Goal: Information Seeking & Learning: Learn about a topic

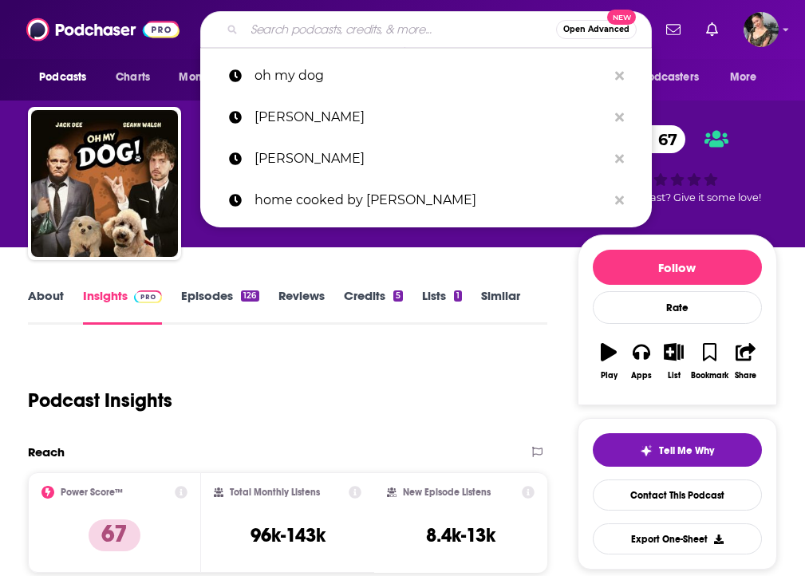
click at [365, 37] on input "Search podcasts, credits, & more..." at bounding box center [400, 30] width 312 height 26
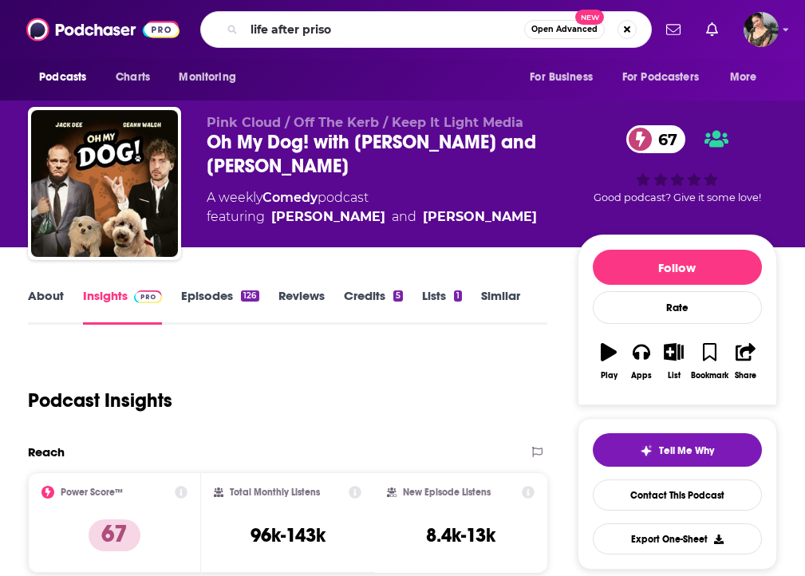
type input "life after prison"
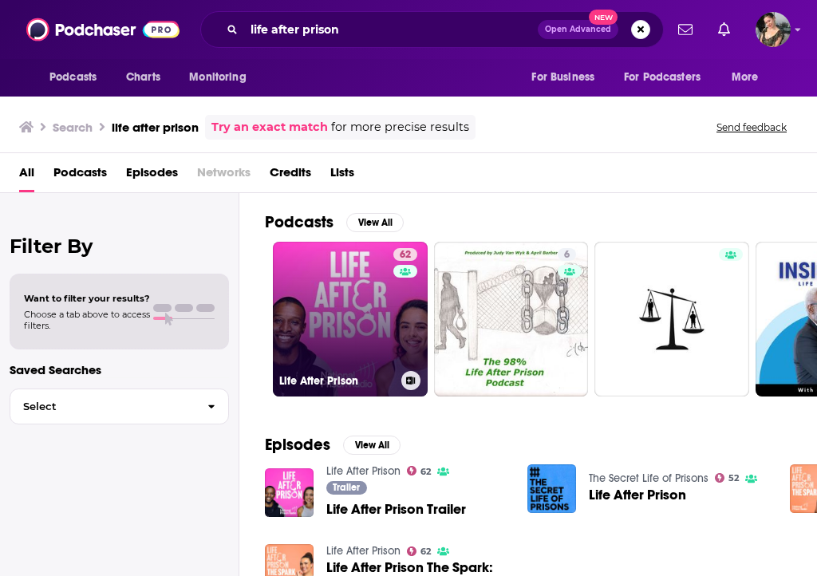
click at [300, 315] on link "62 Life After Prison" at bounding box center [350, 319] width 155 height 155
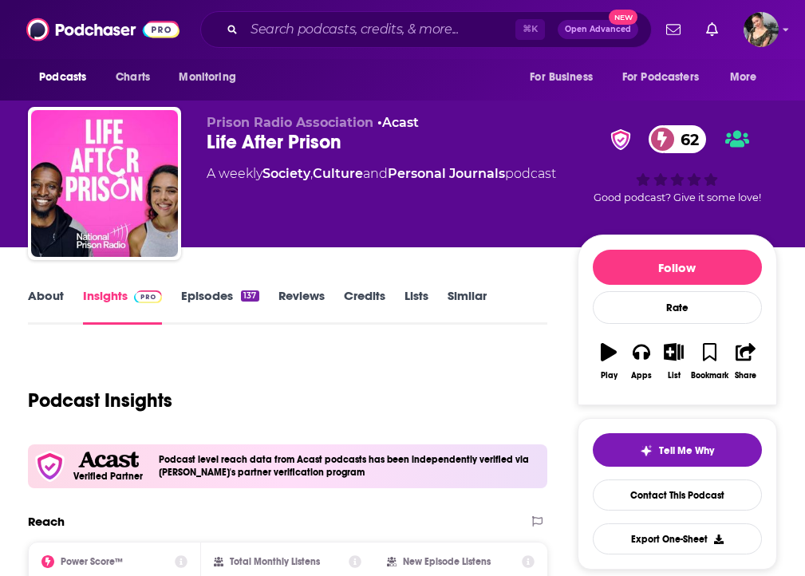
click at [220, 307] on link "Episodes 137" at bounding box center [219, 306] width 77 height 37
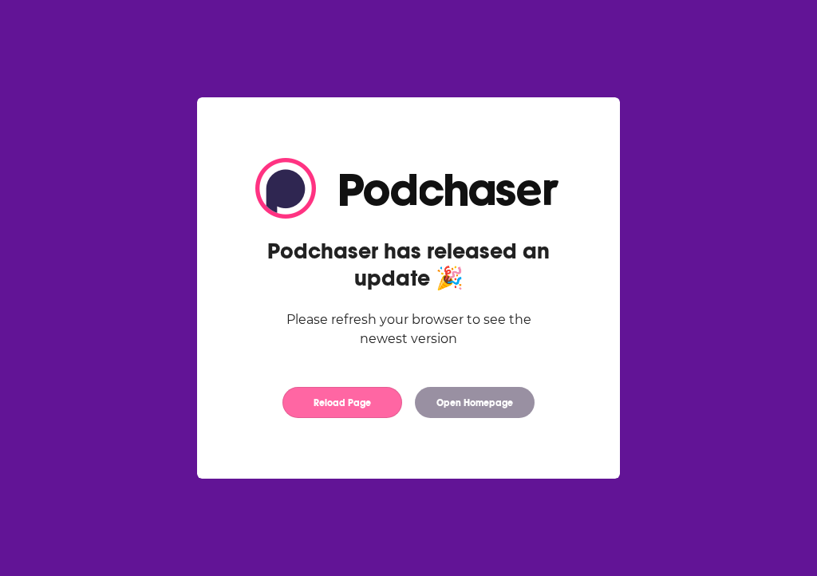
click at [359, 405] on button "Reload Page" at bounding box center [343, 402] width 120 height 31
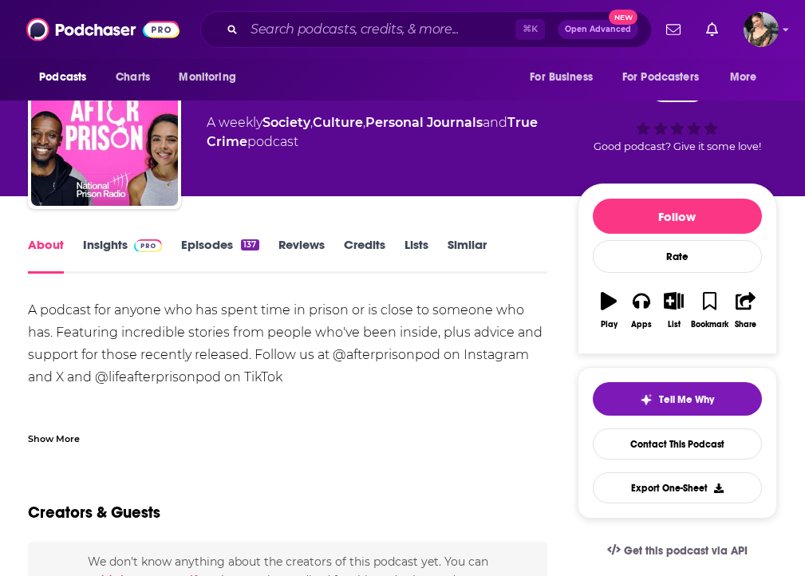
scroll to position [52, 0]
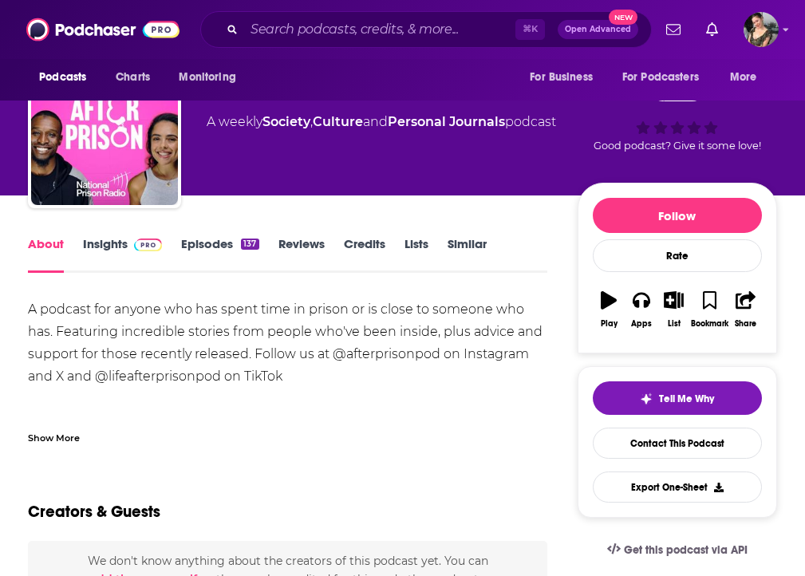
click at [227, 256] on link "Episodes 137" at bounding box center [219, 254] width 77 height 37
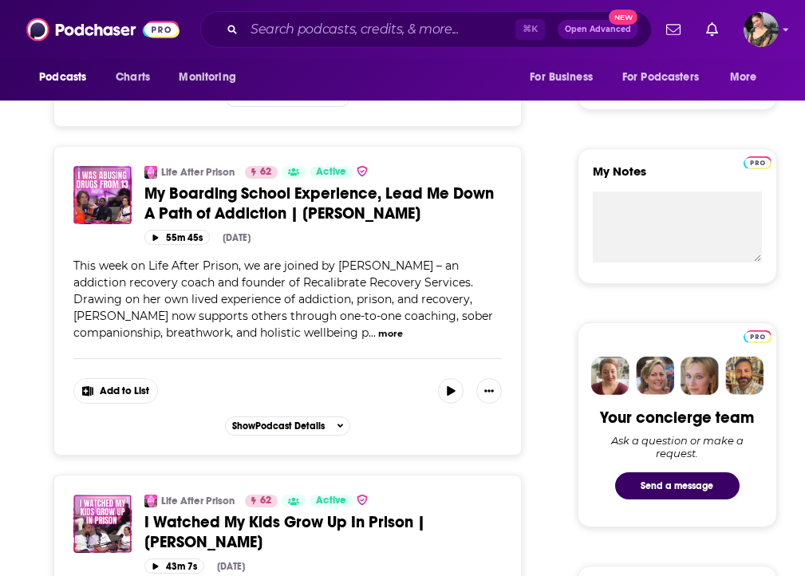
scroll to position [652, 0]
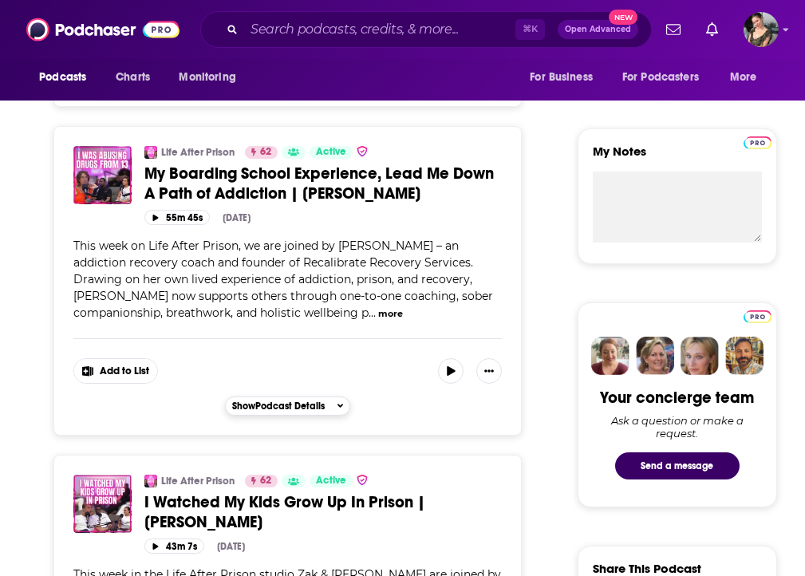
click at [306, 416] on button "Show Podcast Details" at bounding box center [288, 406] width 126 height 19
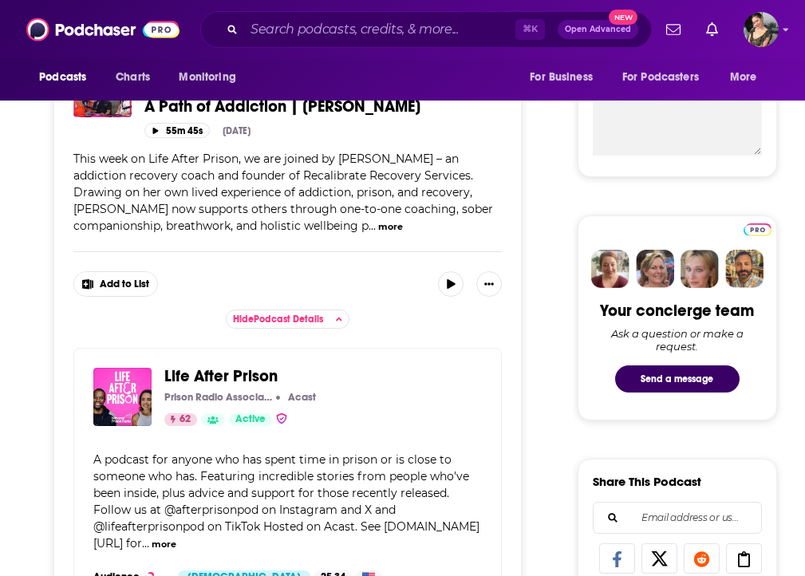
scroll to position [738, 0]
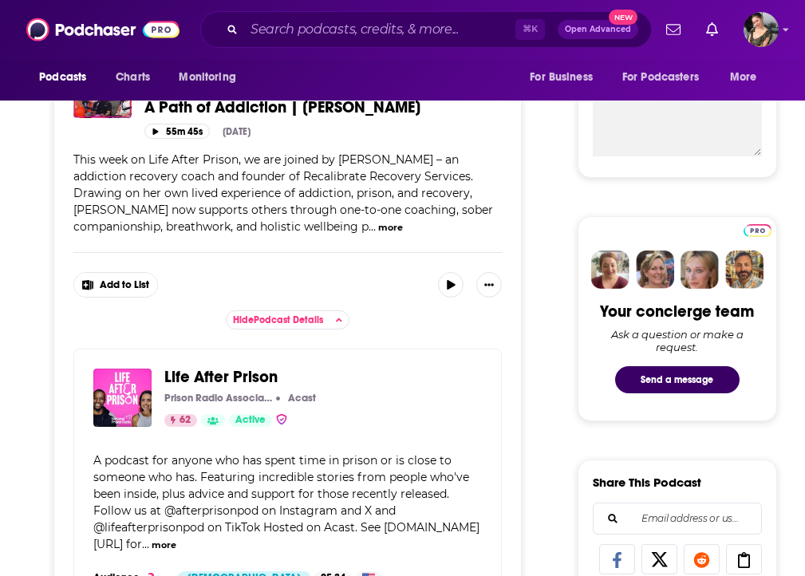
click at [378, 235] on button "more" at bounding box center [390, 228] width 25 height 14
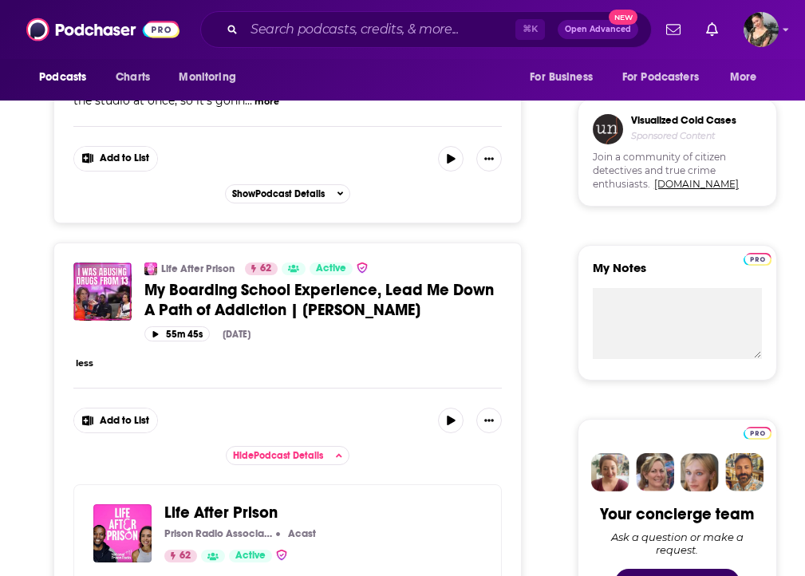
scroll to position [0, 0]
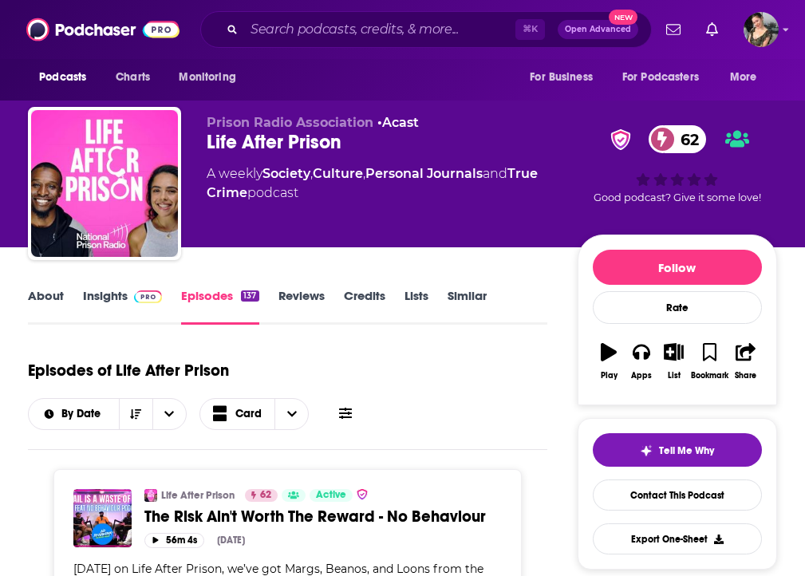
click at [325, 307] on link "Reviews" at bounding box center [302, 306] width 46 height 37
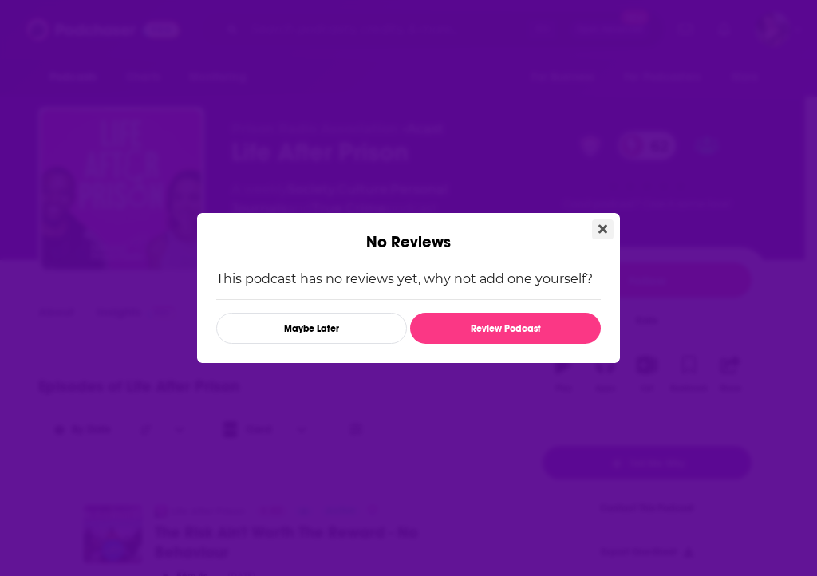
click at [604, 227] on icon "Close" at bounding box center [603, 229] width 9 height 9
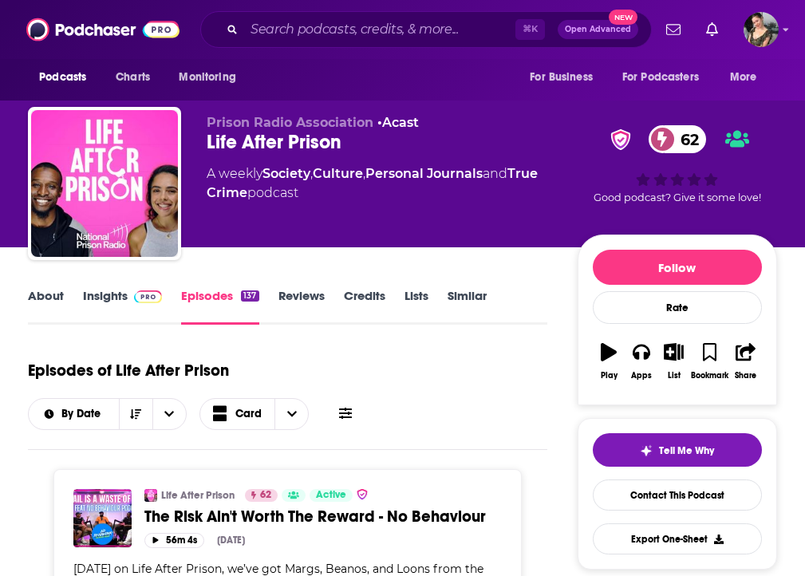
click at [42, 312] on link "About" at bounding box center [46, 306] width 36 height 37
